Goal: Task Accomplishment & Management: Manage account settings

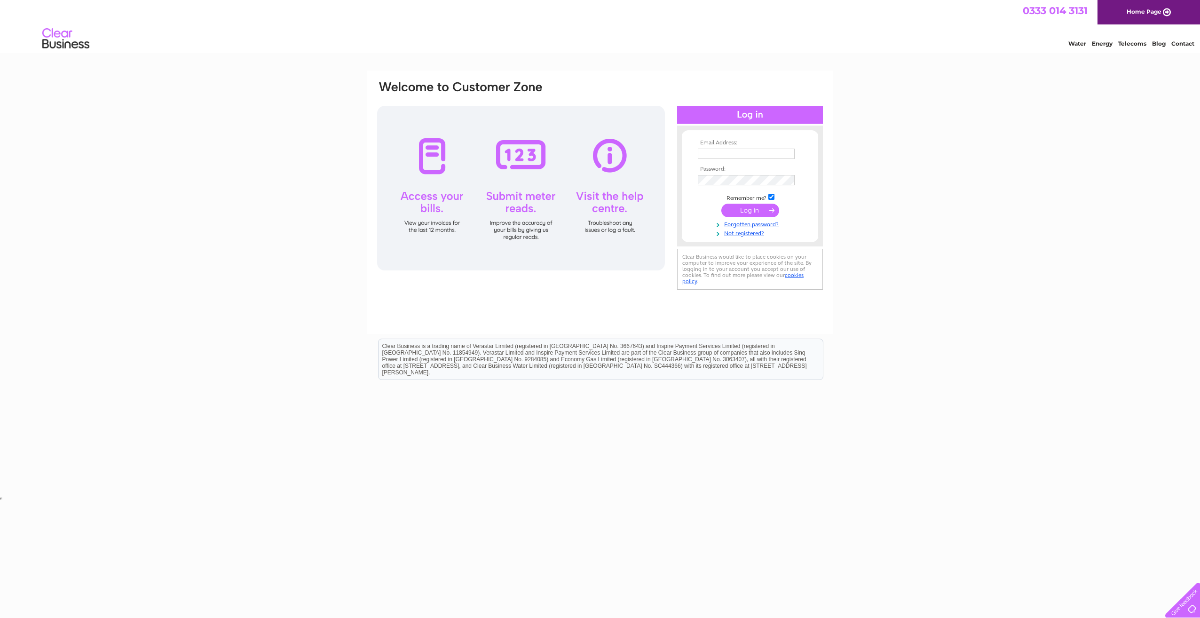
type input "[PERSON_NAME][EMAIL_ADDRESS][DOMAIN_NAME]"
click at [743, 209] on input "submit" at bounding box center [750, 210] width 58 height 13
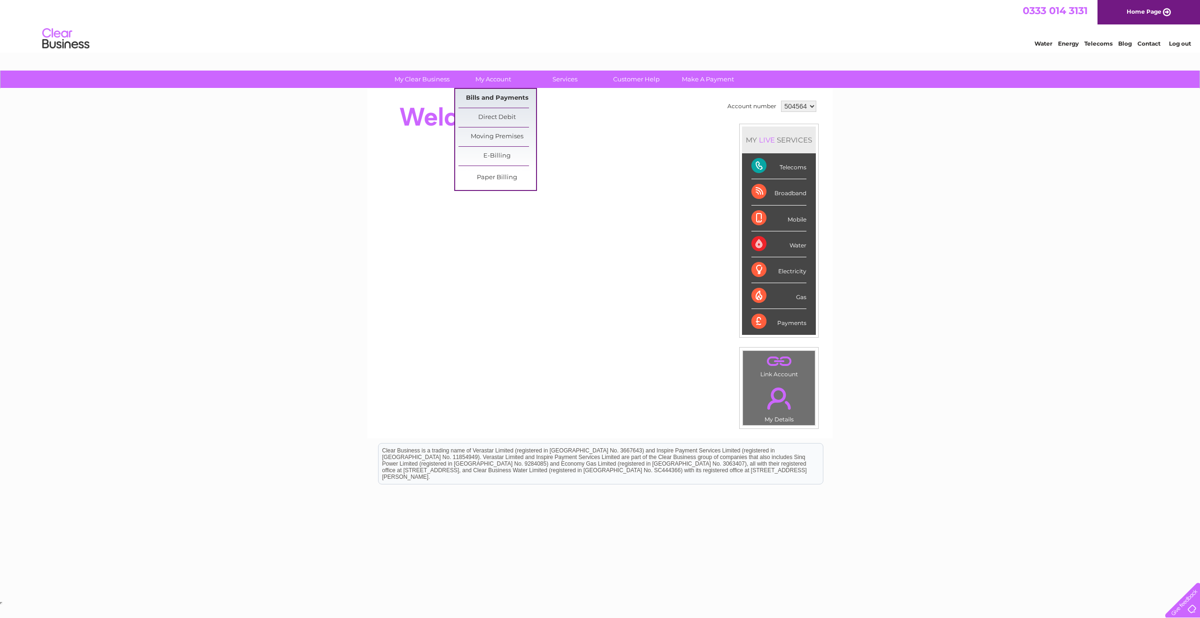
click at [497, 94] on link "Bills and Payments" at bounding box center [497, 98] width 78 height 19
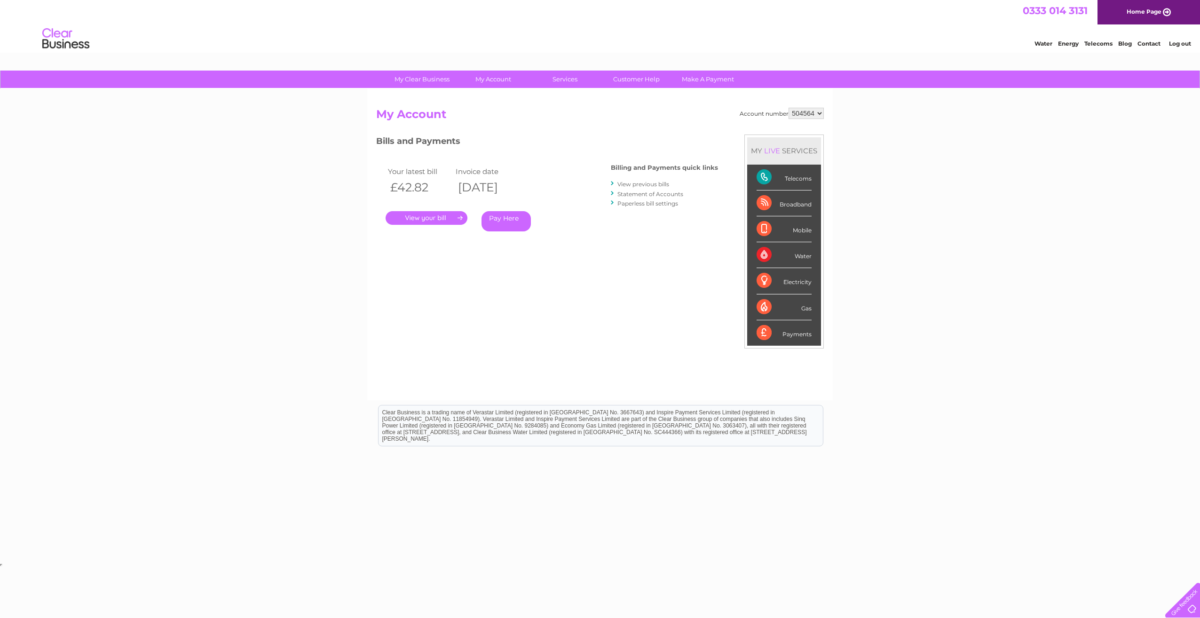
click at [429, 213] on link "." at bounding box center [427, 218] width 82 height 14
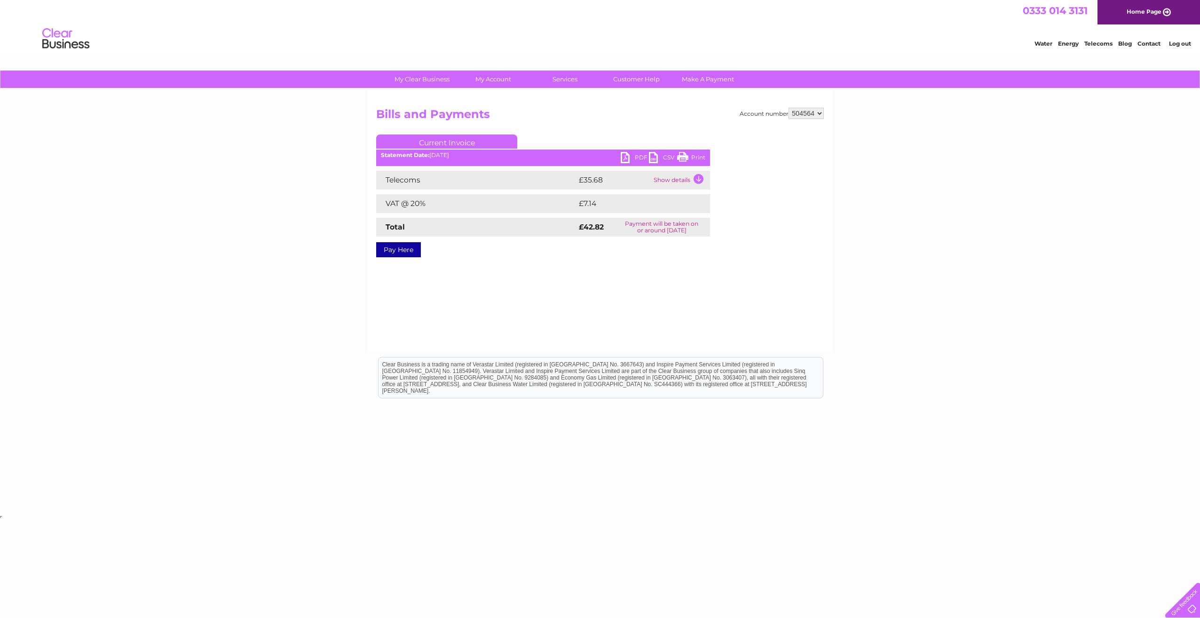
click at [638, 156] on link "PDF" at bounding box center [635, 159] width 28 height 14
click at [625, 155] on link "PDF" at bounding box center [635, 159] width 28 height 14
click at [639, 155] on link "PDF" at bounding box center [635, 159] width 28 height 14
